Goal: Find specific page/section: Find specific page/section

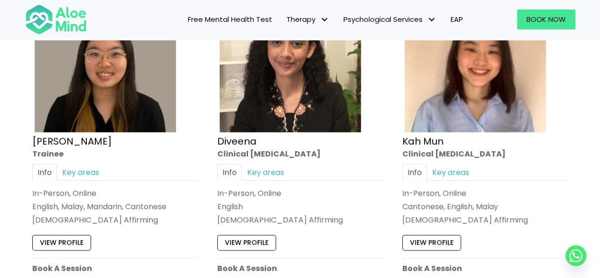
scroll to position [569, 0]
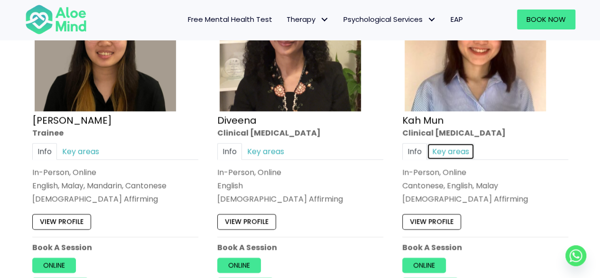
click at [456, 148] on link "Key areas" at bounding box center [450, 151] width 47 height 17
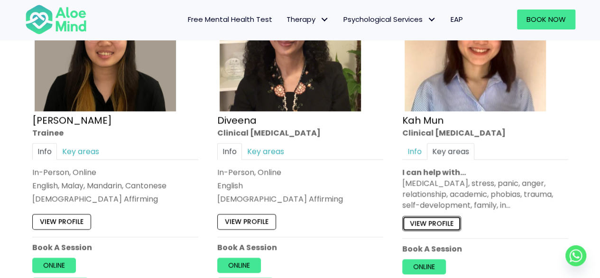
click at [439, 224] on link "View profile" at bounding box center [431, 222] width 59 height 15
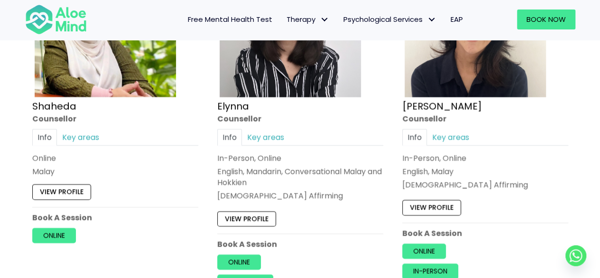
scroll to position [949, 0]
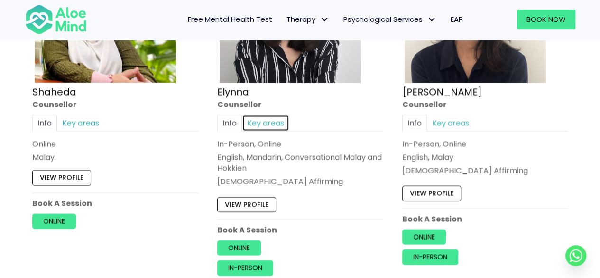
click at [261, 121] on link "Key areas" at bounding box center [265, 122] width 47 height 17
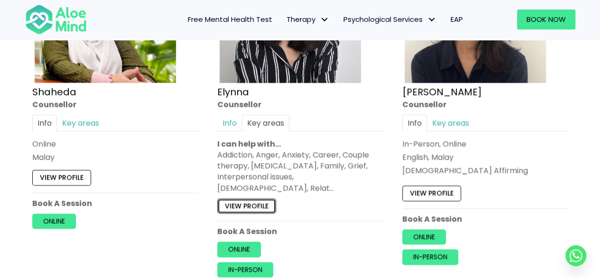
click at [251, 198] on link "View profile" at bounding box center [246, 205] width 59 height 15
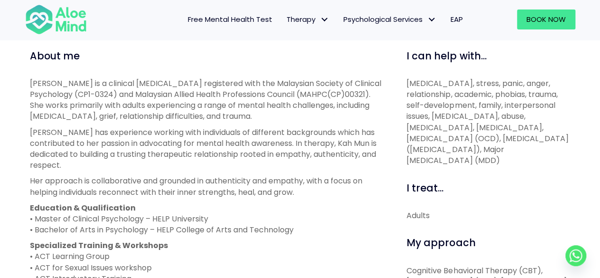
scroll to position [380, 0]
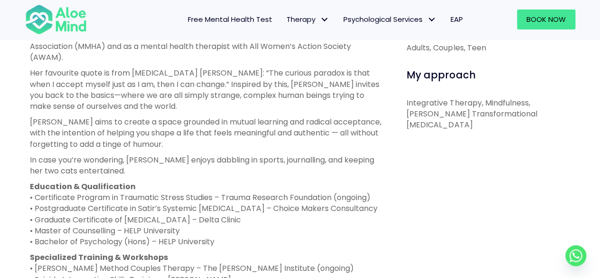
scroll to position [522, 0]
